Goal: Navigation & Orientation: Go to known website

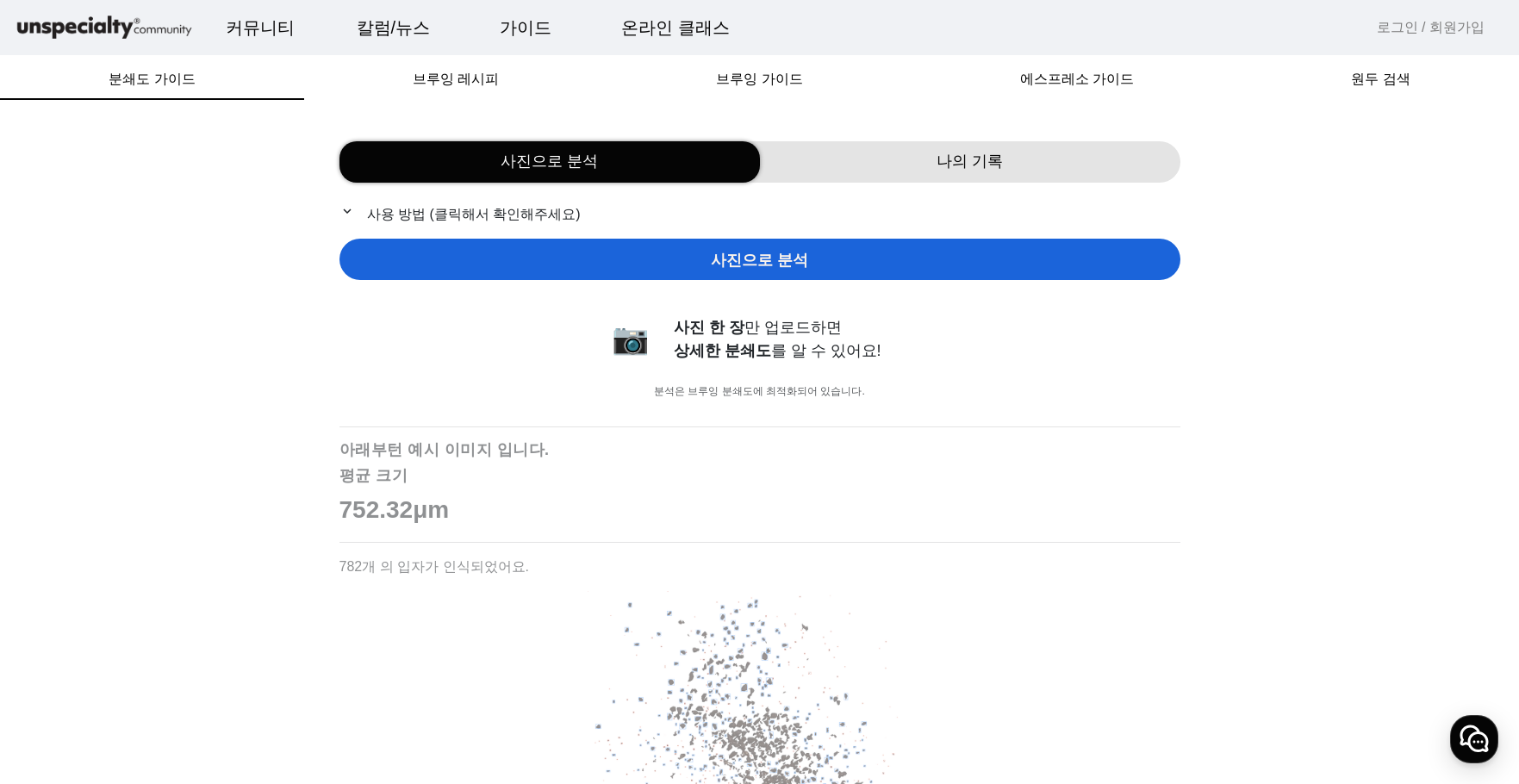
click at [116, 23] on img at bounding box center [103, 27] width 181 height 30
